Goal: Task Accomplishment & Management: Complete application form

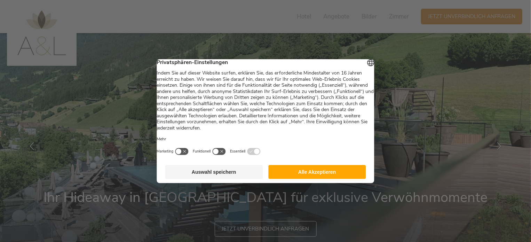
click at [316, 175] on button "Alle Akzeptieren" at bounding box center [317, 172] width 98 height 14
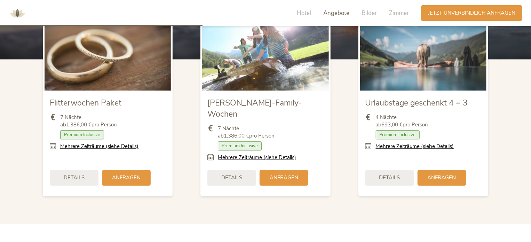
scroll to position [800, 0]
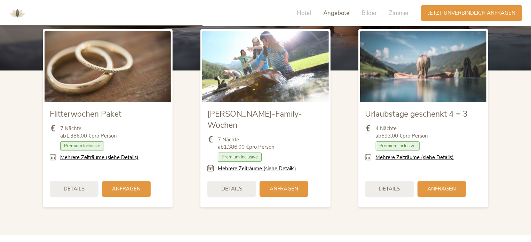
click at [520, 119] on section "Topangebote AMONTI & LUNARIS – Wellnessresorts Flitterwochen Paket 7 Nächte ab …" at bounding box center [265, 83] width 531 height 304
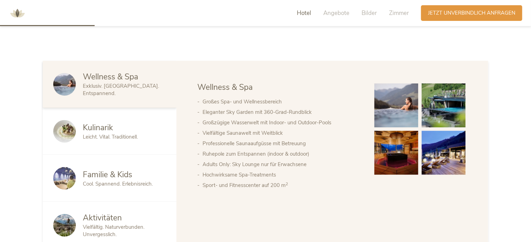
scroll to position [348, 0]
click at [451, 8] on div "Anfragen Jetzt unverbindlich anfragen" at bounding box center [471, 13] width 101 height 16
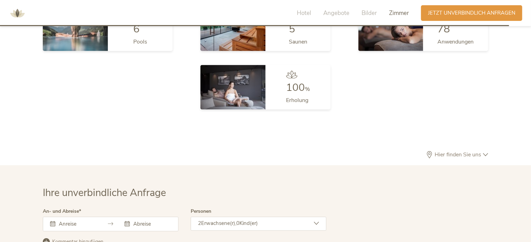
scroll to position [2050, 0]
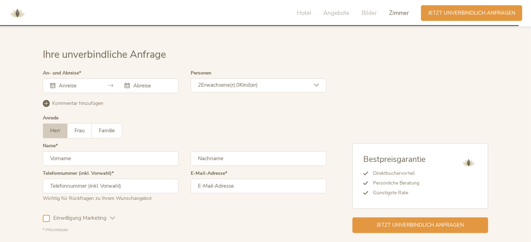
click at [111, 83] on icon at bounding box center [110, 85] width 5 height 5
click at [53, 83] on icon at bounding box center [52, 85] width 5 height 5
click at [75, 78] on div at bounding box center [111, 85] width 136 height 15
click at [72, 82] on input "text" at bounding box center [77, 85] width 40 height 7
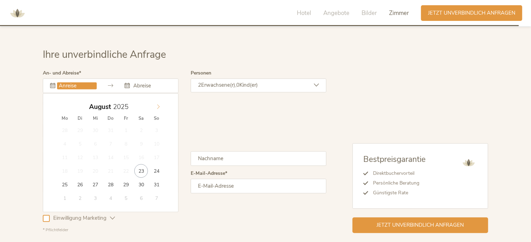
click at [162, 100] on span at bounding box center [158, 105] width 12 height 10
type input "19.10.2025"
click at [155, 82] on input "text" at bounding box center [151, 85] width 40 height 7
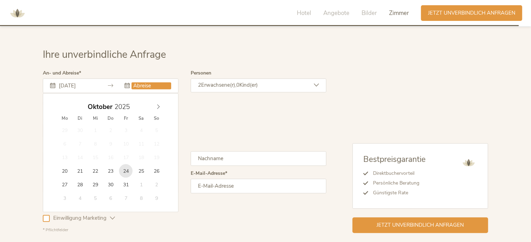
type input "24.10.2025"
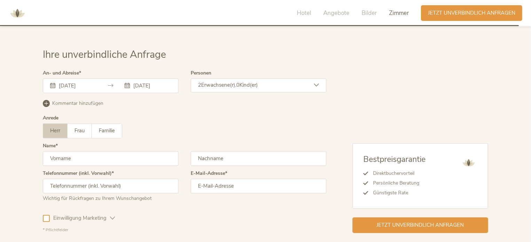
click at [75, 151] on input "text" at bounding box center [111, 158] width 136 height 15
type input "Katharina"
type input "Trixl"
type input "+4366475039940"
type input "info@anna-katharina.tirol"
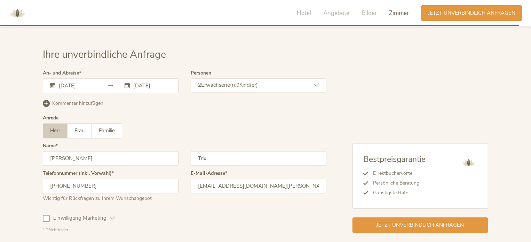
drag, startPoint x: 47, startPoint y: 208, endPoint x: 72, endPoint y: 203, distance: 25.6
click at [48, 215] on div at bounding box center [46, 218] width 7 height 7
click at [111, 215] on icon at bounding box center [112, 217] width 5 height 5
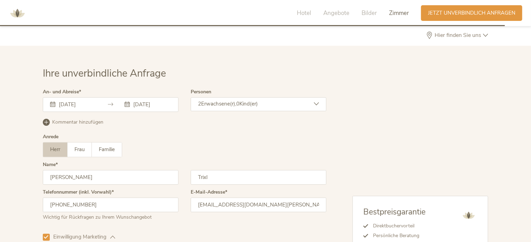
scroll to position [2026, 0]
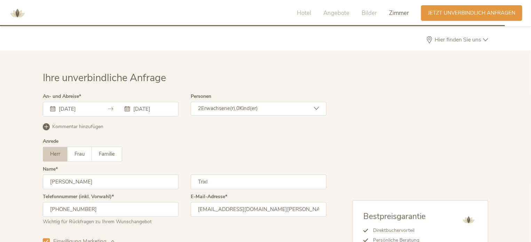
click at [48, 123] on icon at bounding box center [46, 126] width 7 height 7
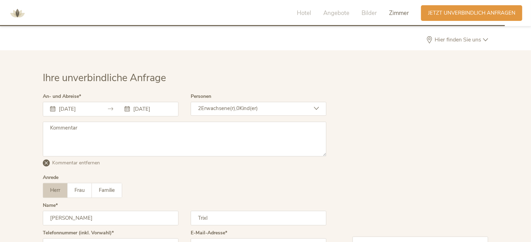
click at [94, 128] on textarea at bounding box center [184, 138] width 283 height 35
type textarea "K"
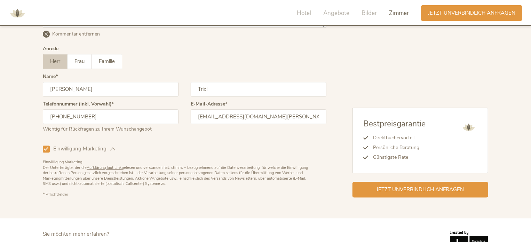
scroll to position [2167, 0]
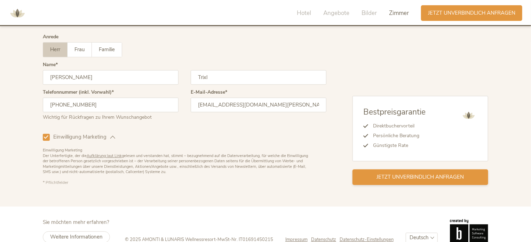
click at [396, 173] on span "Jetzt unverbindlich anfragen" at bounding box center [420, 176] width 87 height 7
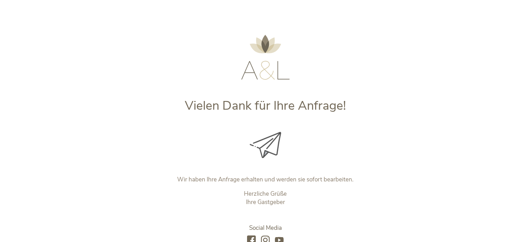
click at [147, 153] on div at bounding box center [265, 145] width 290 height 26
